Goal: Answer question/provide support

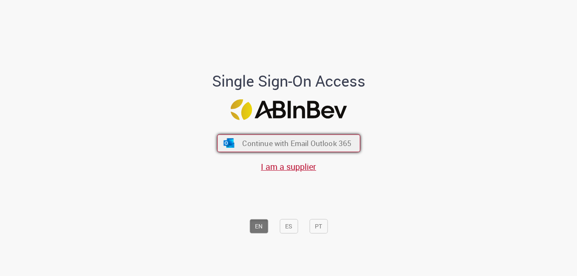
click at [291, 143] on span "Continue with Email Outlook 365" at bounding box center [296, 143] width 109 height 10
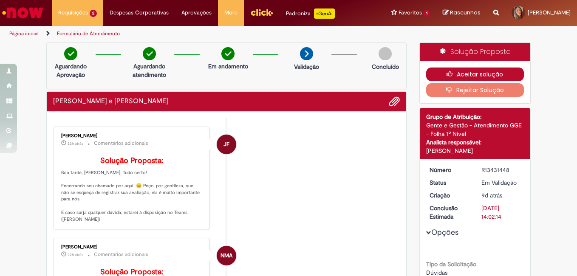
click at [488, 73] on button "Aceitar solução" at bounding box center [475, 75] width 98 height 14
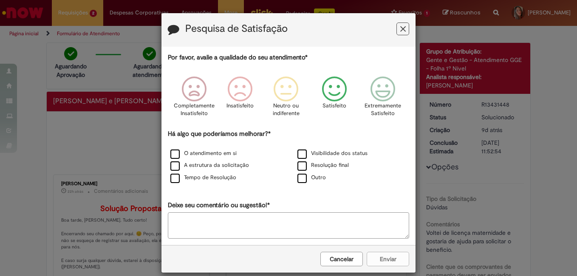
click at [341, 93] on icon "Feedback" at bounding box center [334, 88] width 32 height 25
click at [307, 166] on label "Resolução final" at bounding box center [322, 165] width 51 height 8
drag, startPoint x: 387, startPoint y: 260, endPoint x: 392, endPoint y: 256, distance: 6.4
click at [387, 259] on button "Enviar" at bounding box center [387, 259] width 42 height 14
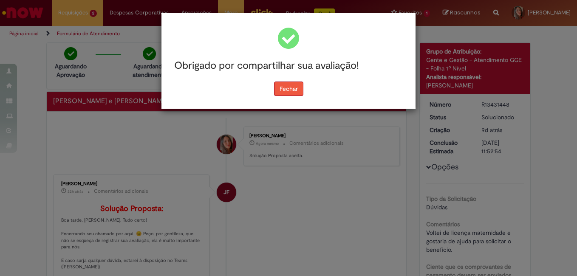
click at [288, 87] on button "Fechar" at bounding box center [288, 89] width 29 height 14
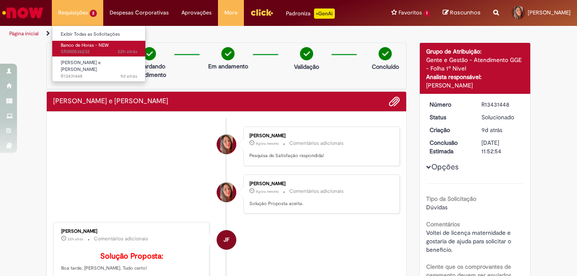
click at [79, 49] on span "22h atrás 22 horas atrás SR000536232" at bounding box center [99, 51] width 76 height 7
